Goal: Check status: Check status

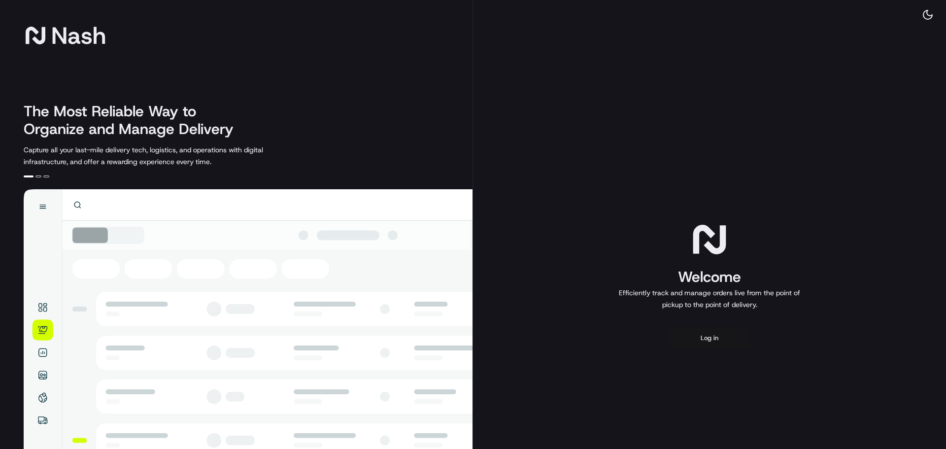
click at [718, 341] on button "Log in" at bounding box center [709, 338] width 79 height 24
